Goal: Entertainment & Leisure: Consume media (video, audio)

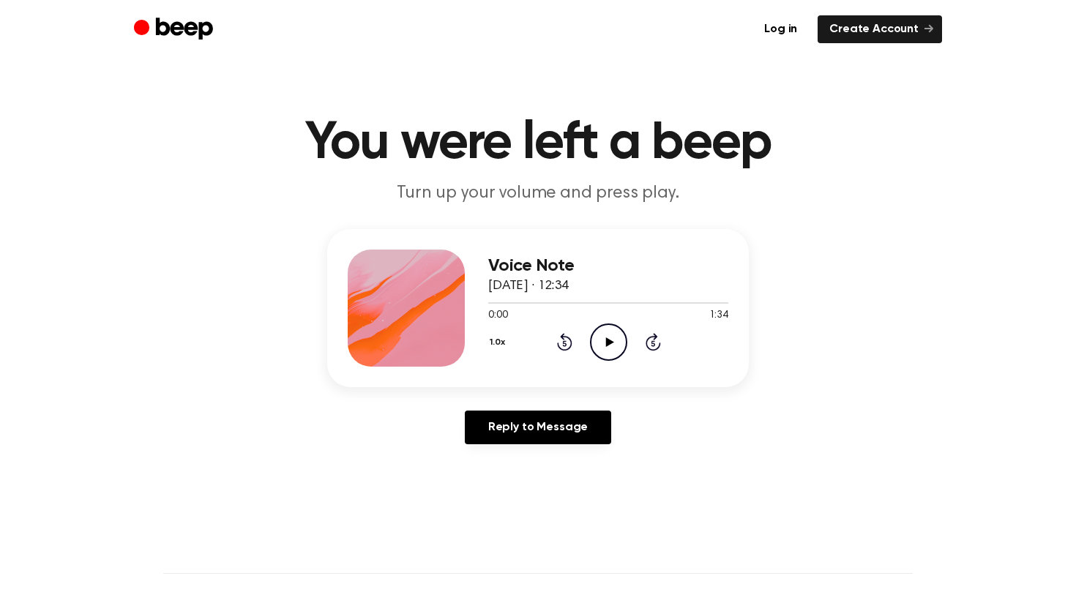
click at [606, 338] on icon "Play Audio" at bounding box center [608, 342] width 37 height 37
click at [606, 338] on icon at bounding box center [609, 343] width 7 height 10
click at [609, 343] on icon at bounding box center [610, 343] width 8 height 10
click at [663, 342] on div "1.0x Rewind 5 seconds Pause Audio Skip 5 seconds" at bounding box center [608, 342] width 240 height 37
click at [653, 343] on icon "Skip 5 seconds" at bounding box center [653, 341] width 16 height 19
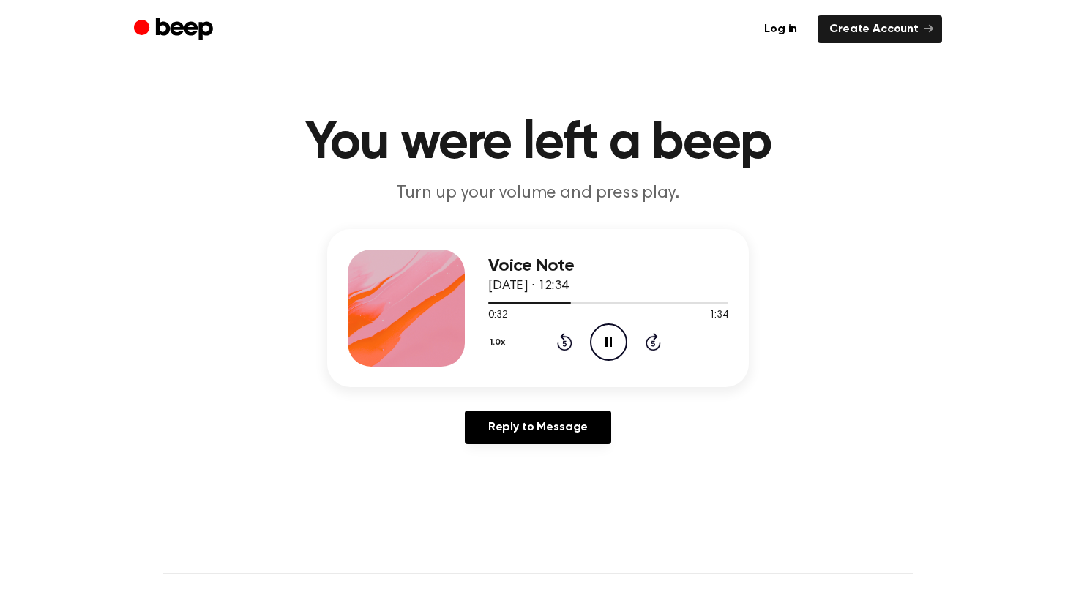
click at [562, 343] on icon "Rewind 5 seconds" at bounding box center [565, 341] width 16 height 19
click at [562, 341] on icon "Rewind 5 seconds" at bounding box center [565, 341] width 16 height 19
click at [499, 339] on button "1.0x" at bounding box center [499, 342] width 23 height 25
click at [516, 479] on span "1.5x" at bounding box center [512, 484] width 18 height 15
click at [600, 346] on icon "Play Audio" at bounding box center [608, 342] width 37 height 37
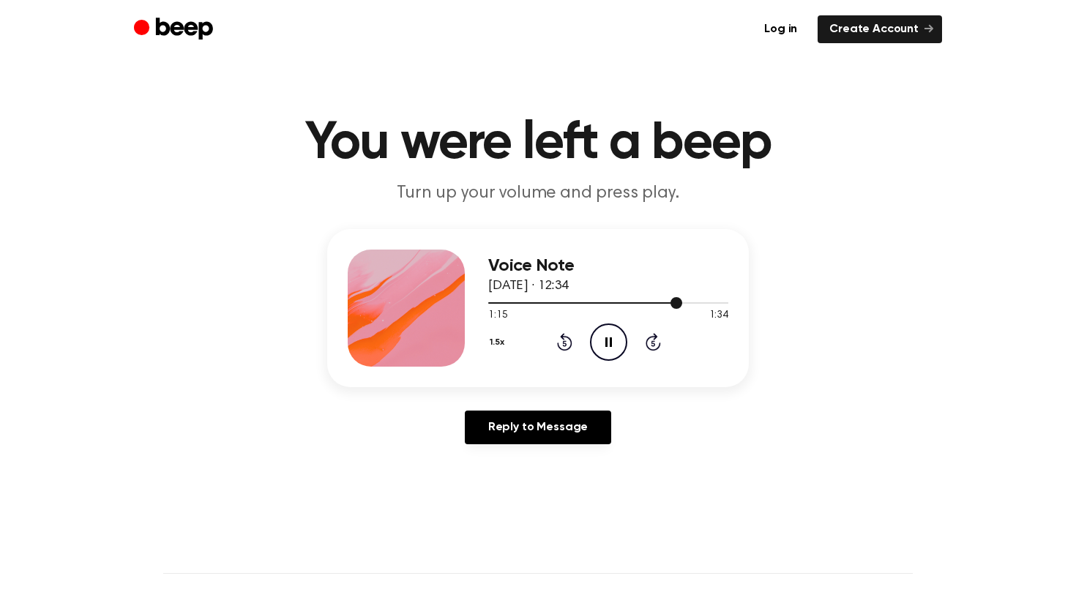
click at [617, 300] on div at bounding box center [608, 303] width 240 height 12
